Goal: Transaction & Acquisition: Obtain resource

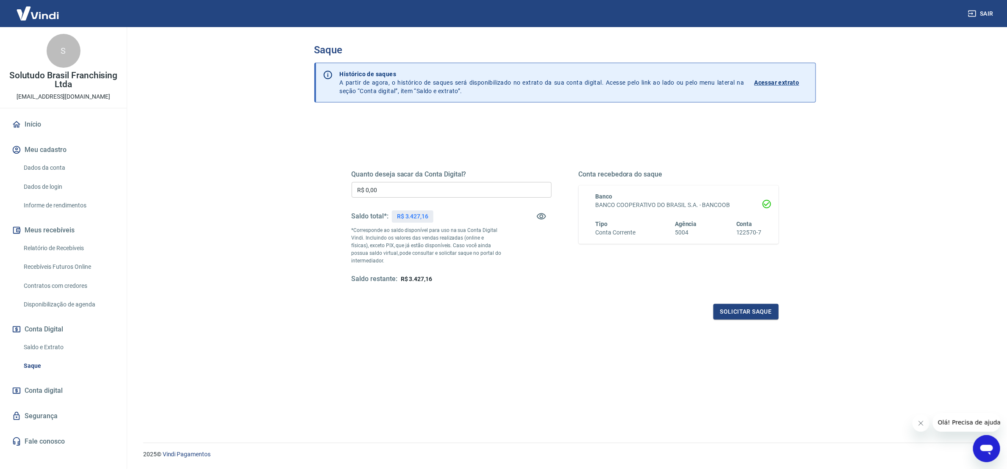
click at [64, 247] on link "Relatório de Recebíveis" at bounding box center [68, 248] width 96 height 17
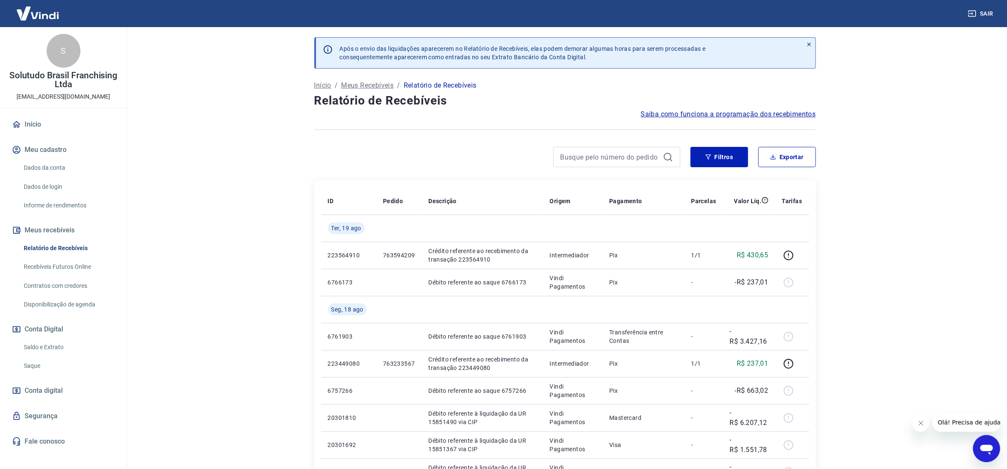
click at [36, 360] on link "Saque" at bounding box center [68, 366] width 96 height 17
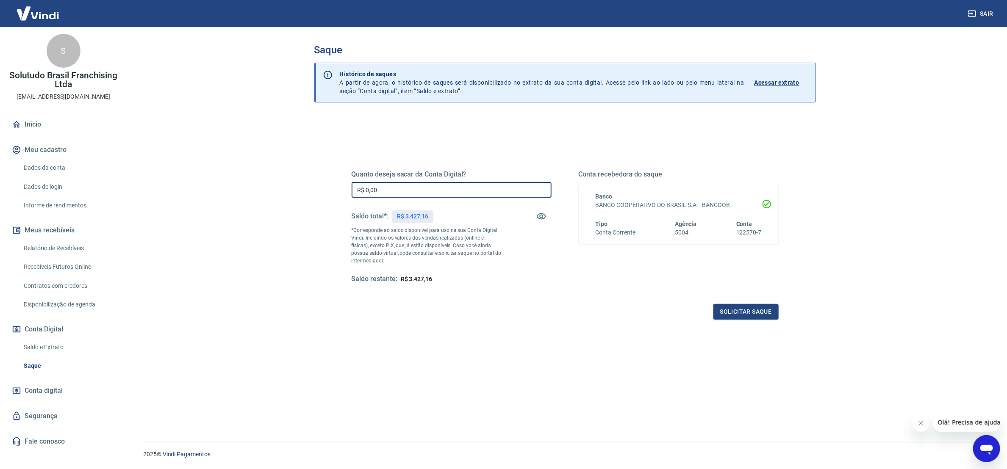
click at [452, 189] on input "R$ 0,00" at bounding box center [452, 190] width 200 height 16
type input "R$ 3.427,16"
click at [747, 317] on button "Solicitar saque" at bounding box center [746, 312] width 65 height 16
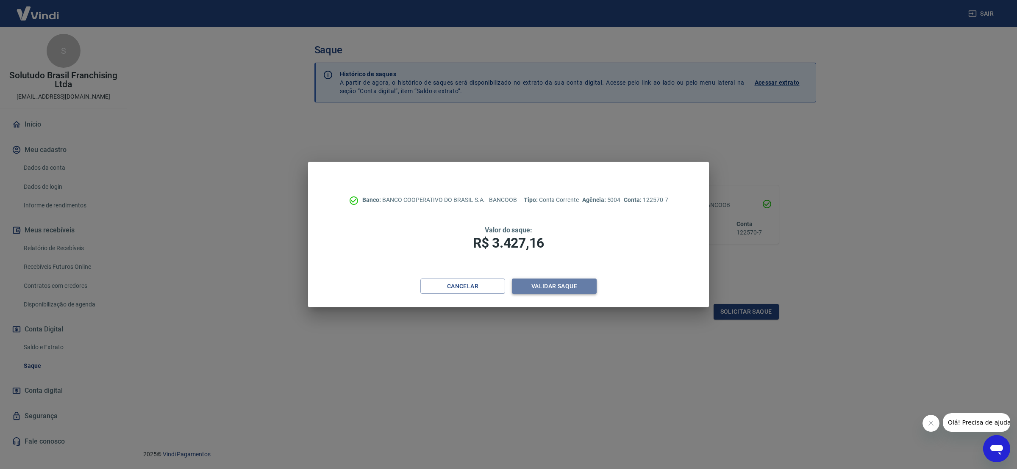
click at [528, 283] on button "Validar saque" at bounding box center [554, 287] width 85 height 16
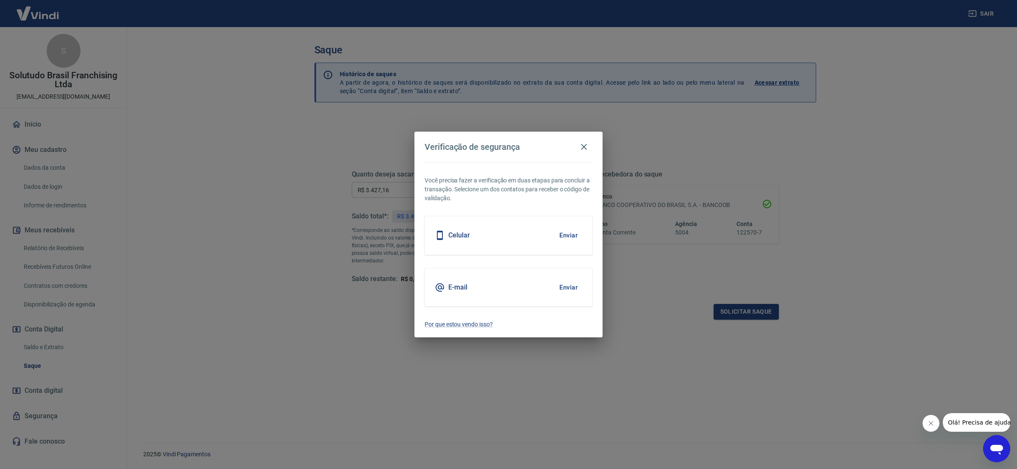
click at [566, 290] on button "Enviar" at bounding box center [569, 288] width 28 height 18
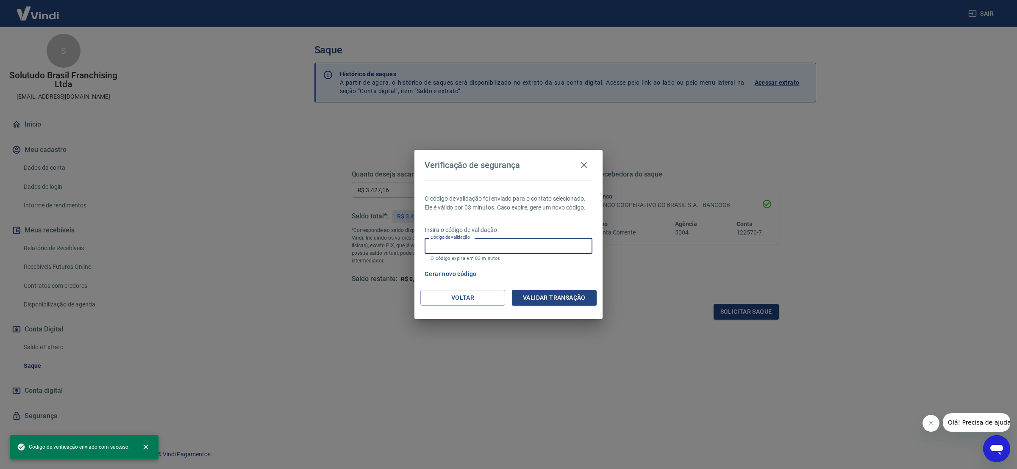
click at [521, 243] on input "Código de validação" at bounding box center [509, 246] width 168 height 16
paste input "290528"
type input "290528"
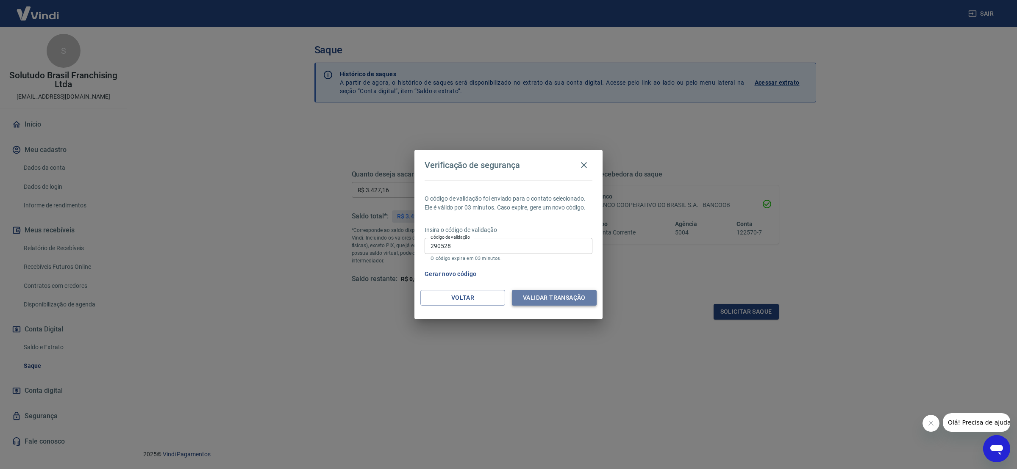
click at [566, 301] on button "Validar transação" at bounding box center [554, 298] width 85 height 16
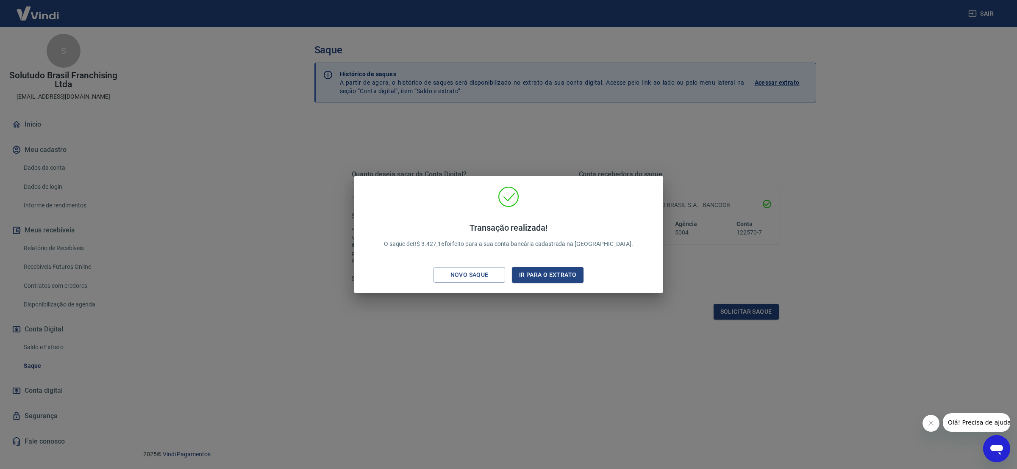
click at [228, 255] on div "Transação realizada! O saque de R$ 3.427,16 foi feito para a sua conta bancária…" at bounding box center [508, 234] width 1017 height 469
